Goal: Task Accomplishment & Management: Manage account settings

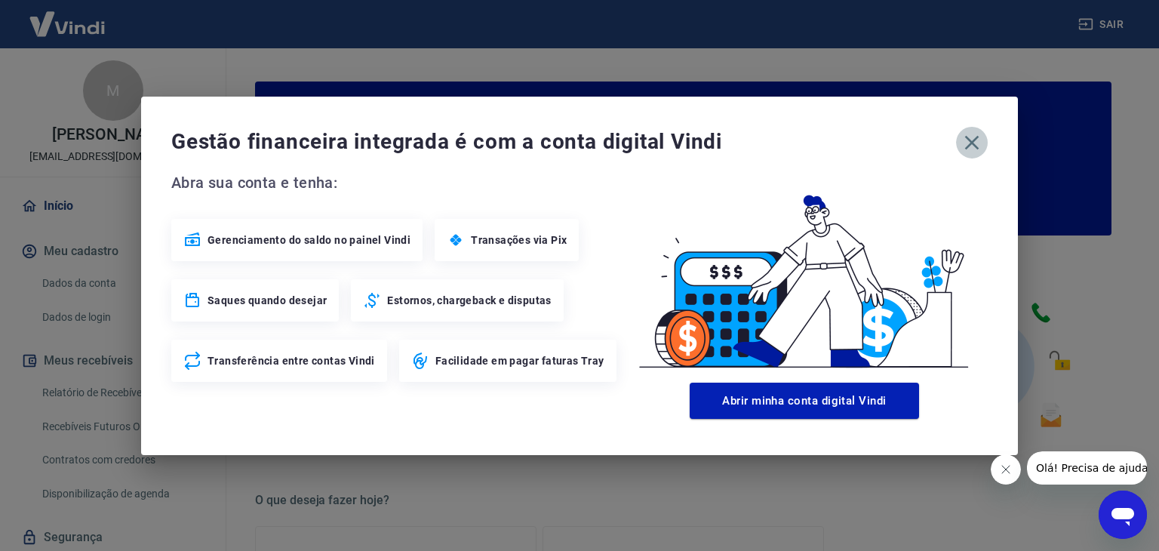
click at [972, 143] on icon "button" at bounding box center [972, 142] width 14 height 14
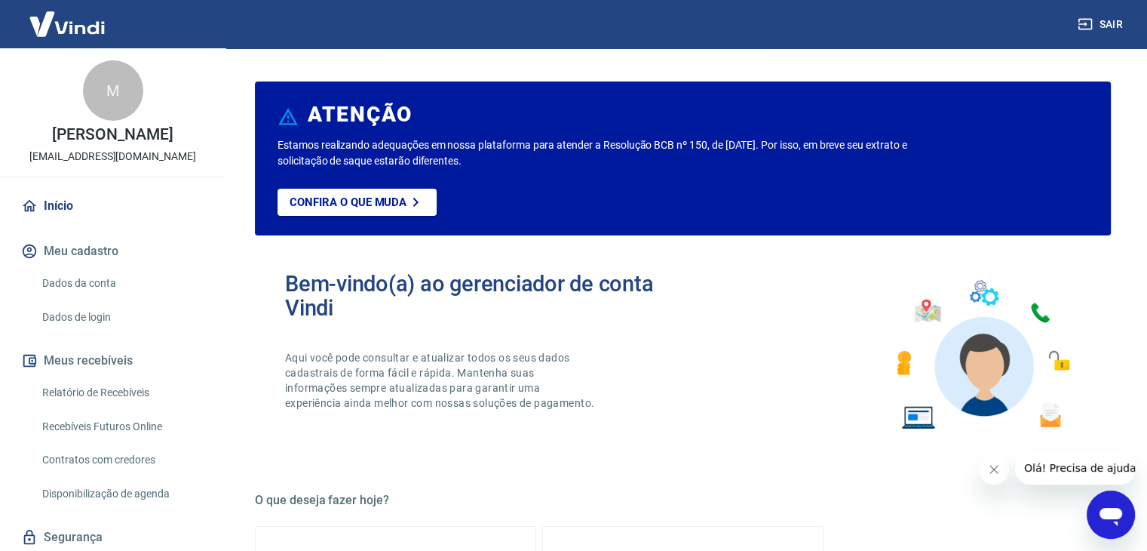
click at [101, 405] on link "Relatório de Recebíveis" at bounding box center [121, 392] width 171 height 31
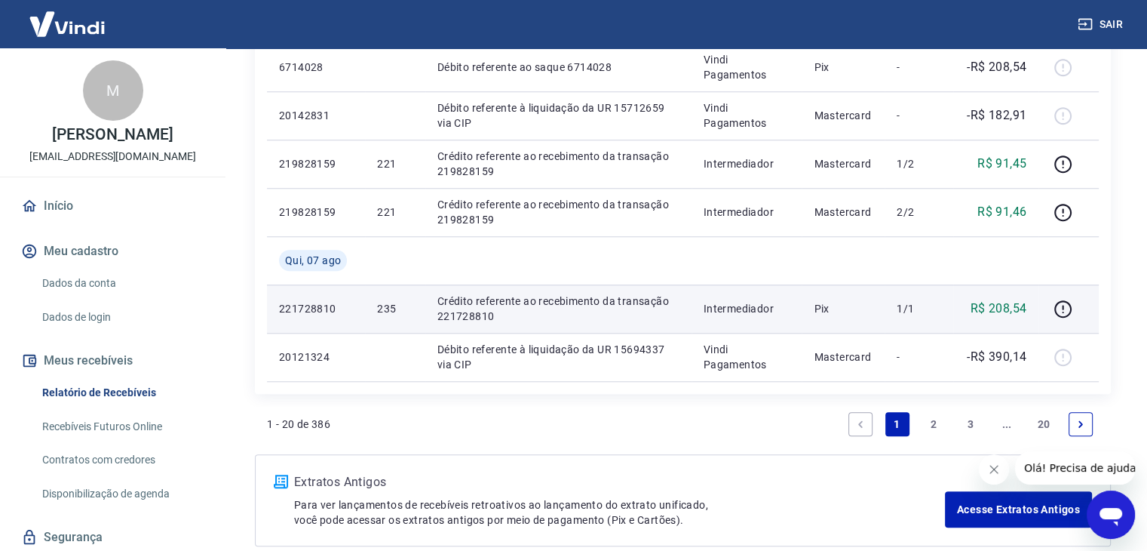
scroll to position [1282, 0]
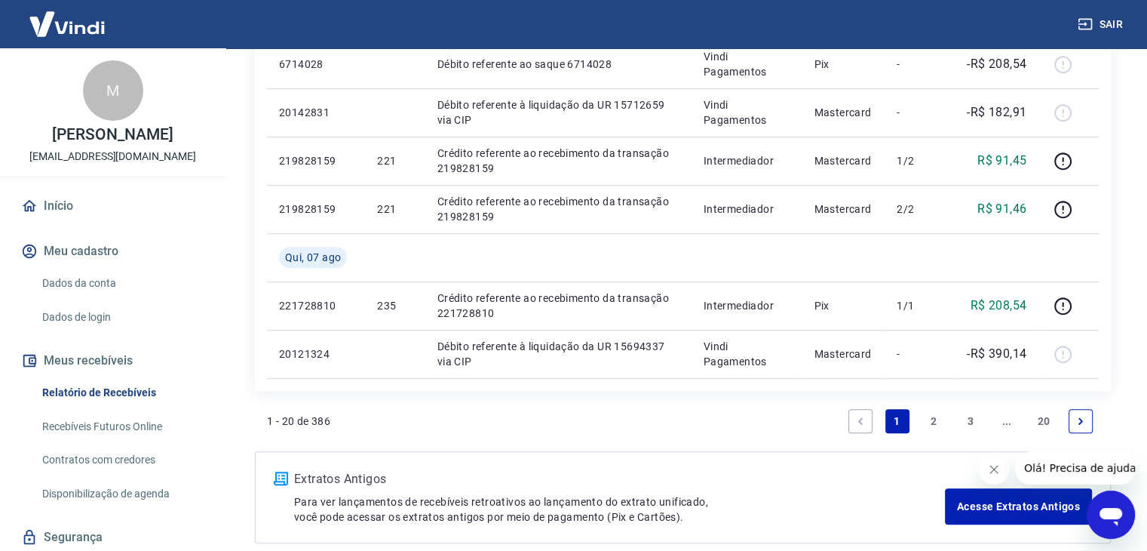
click at [935, 423] on link "2" at bounding box center [934, 421] width 24 height 24
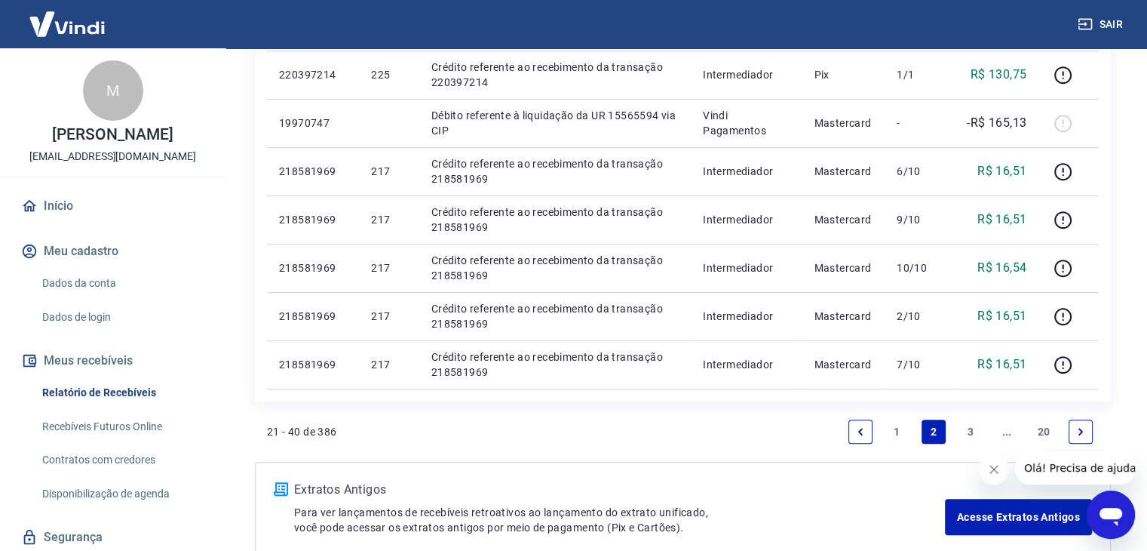
scroll to position [1056, 0]
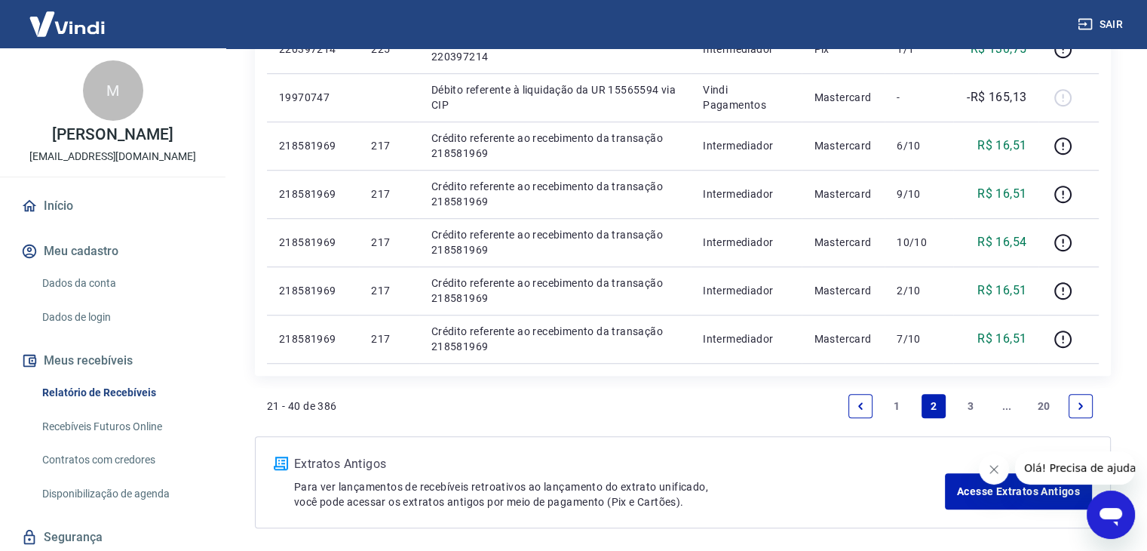
click at [892, 407] on link "1" at bounding box center [898, 406] width 24 height 24
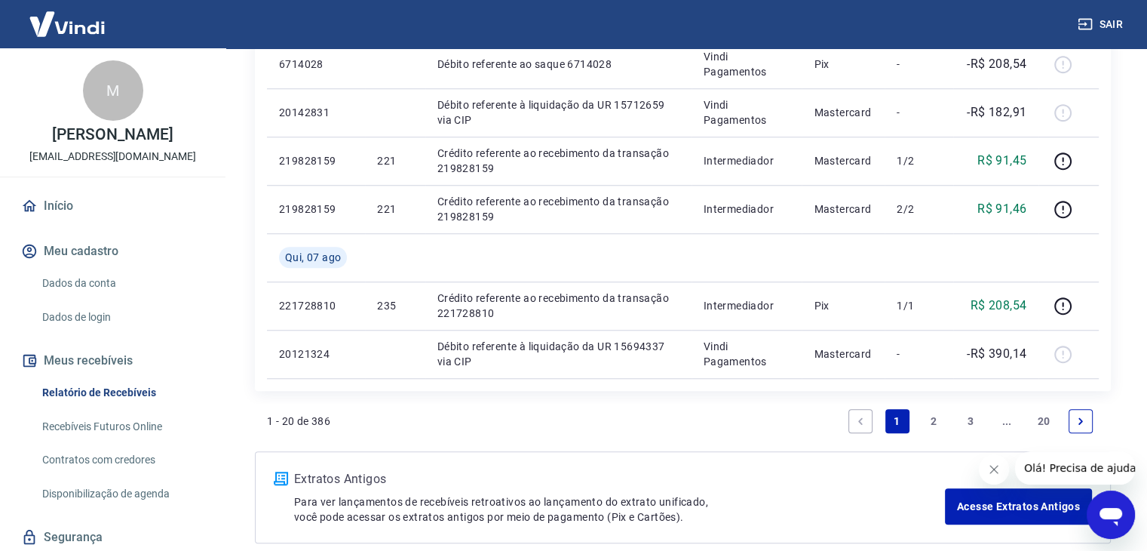
scroll to position [1357, 0]
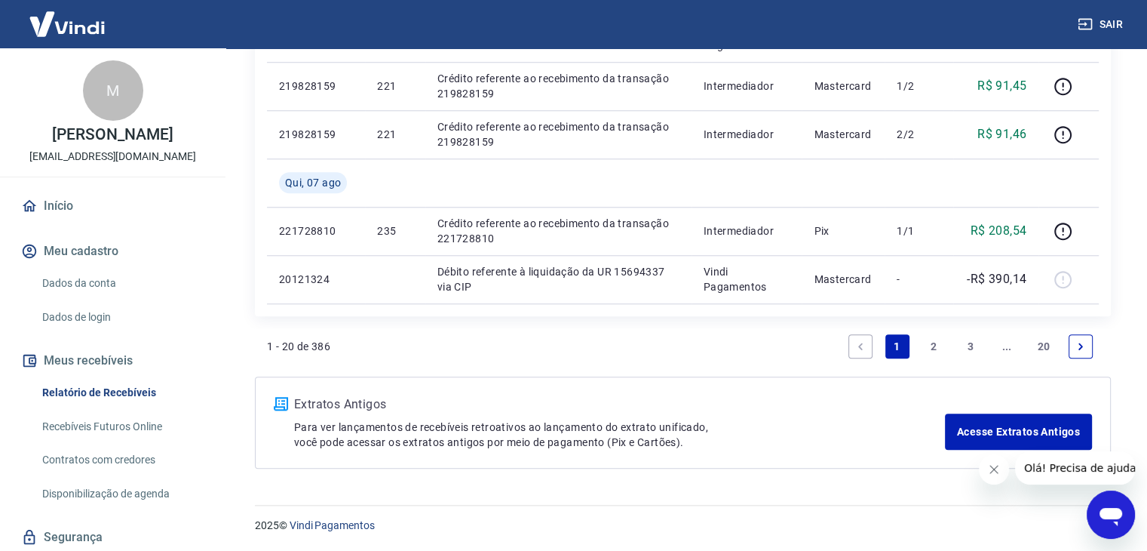
click at [931, 342] on link "2" at bounding box center [934, 346] width 24 height 24
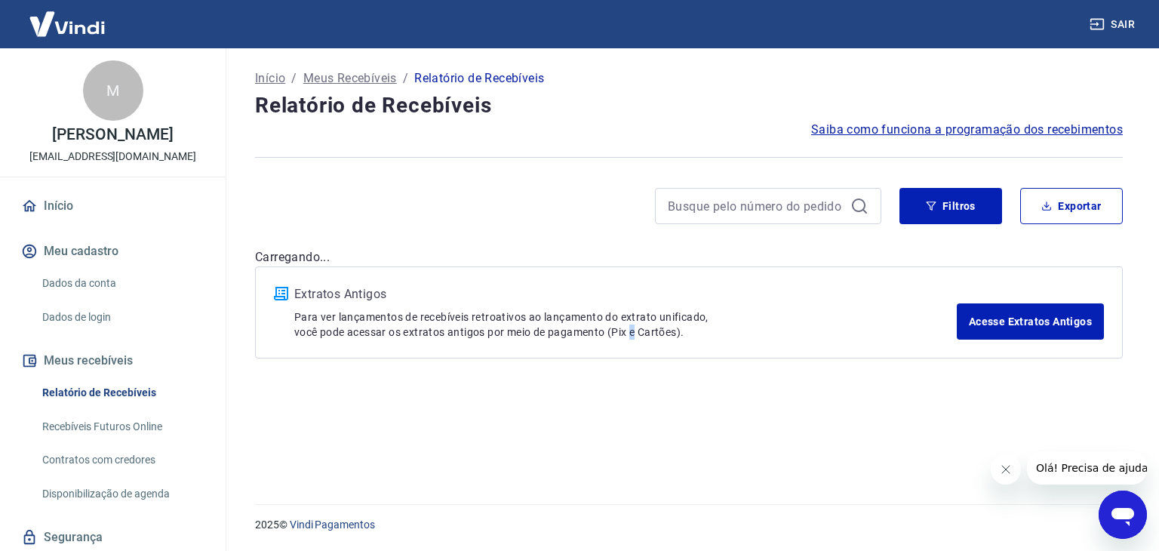
click at [631, 399] on div "Início / Meus Recebíveis / Relatório de Recebíveis Relatório de Recebíveis Saib…" at bounding box center [689, 267] width 904 height 438
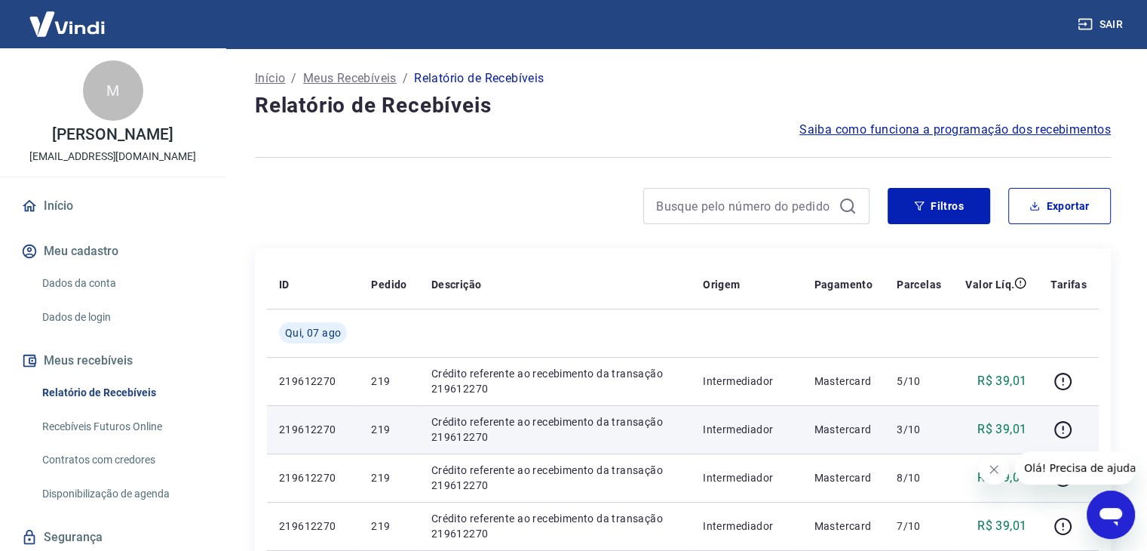
click at [839, 411] on td "Mastercard" at bounding box center [843, 429] width 83 height 48
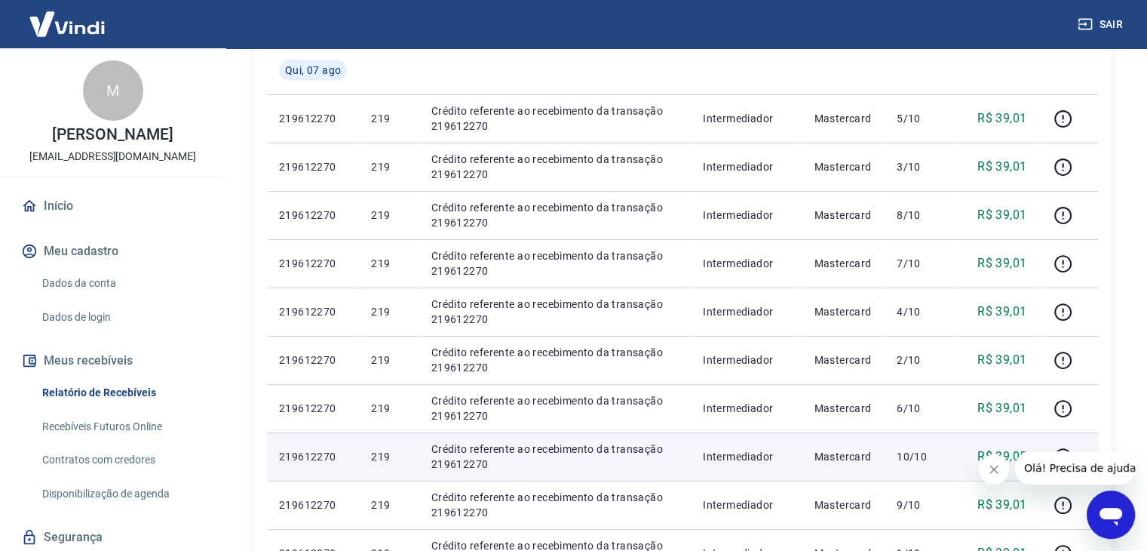
scroll to position [226, 0]
